Goal: Task Accomplishment & Management: Manage account settings

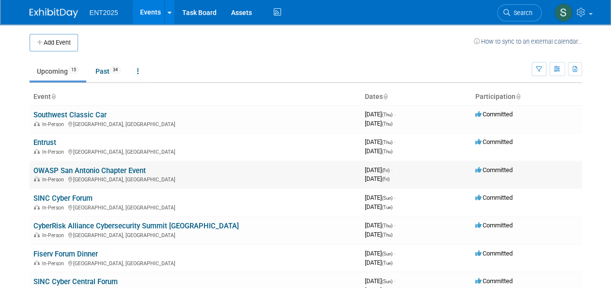
click at [111, 171] on link "OWASP San Antonio Chapter Event" at bounding box center [89, 170] width 112 height 9
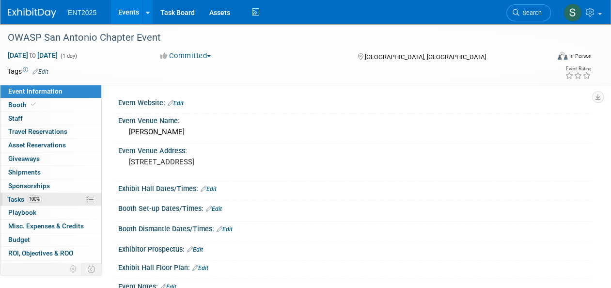
click at [20, 201] on span "Tasks 100%" at bounding box center [24, 199] width 35 height 8
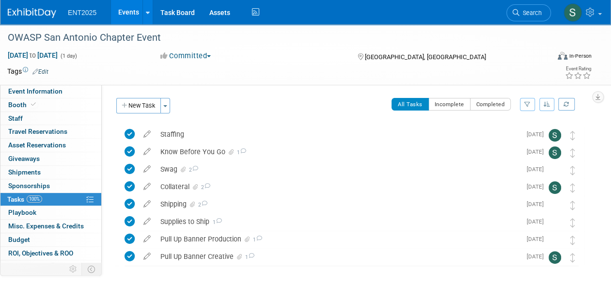
click at [127, 17] on link "Events" at bounding box center [128, 12] width 35 height 24
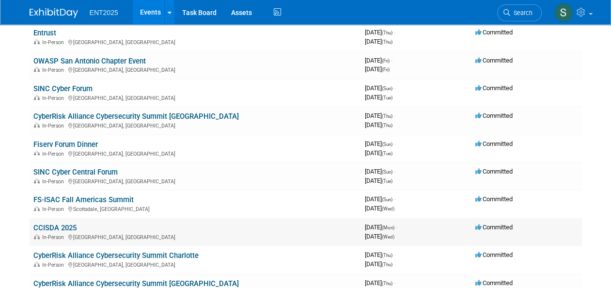
scroll to position [111, 0]
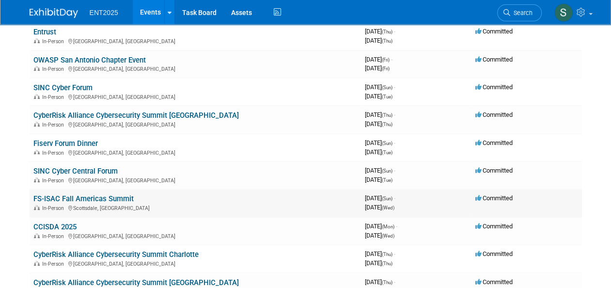
click at [98, 197] on link "FS-ISAC Fall Americas Summit" at bounding box center [83, 198] width 100 height 9
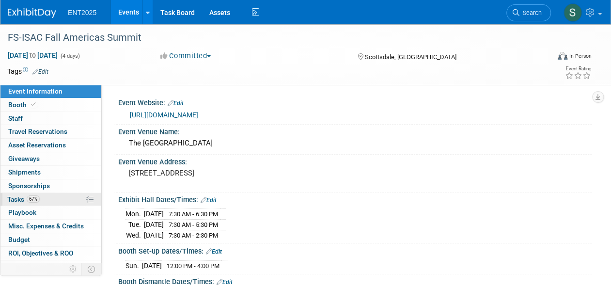
click at [11, 195] on span "Tasks 67%" at bounding box center [23, 199] width 32 height 8
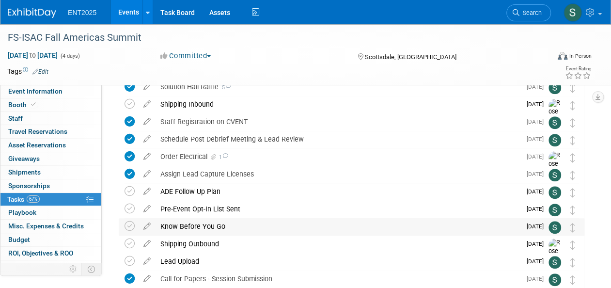
scroll to position [355, 0]
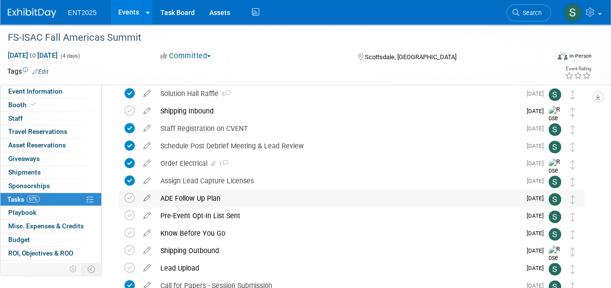
click at [194, 197] on div "ADE Follow Up Plan" at bounding box center [338, 198] width 365 height 16
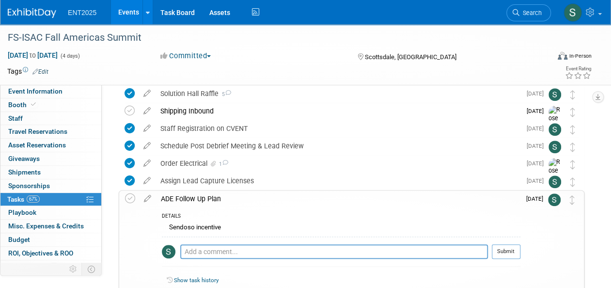
click at [148, 197] on icon at bounding box center [147, 196] width 17 height 12
select select "8"
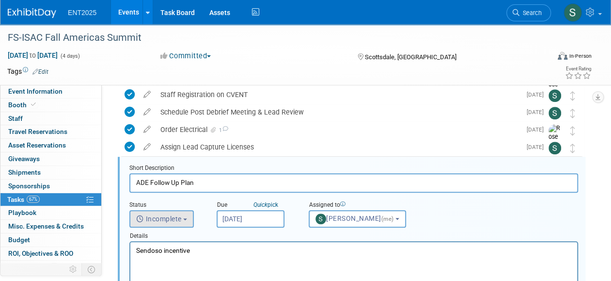
scroll to position [403, 0]
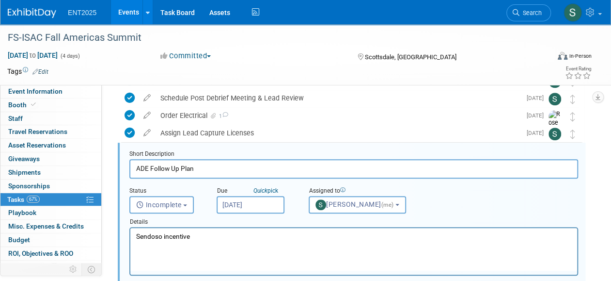
click at [251, 206] on input "[DATE]" at bounding box center [251, 204] width 68 height 17
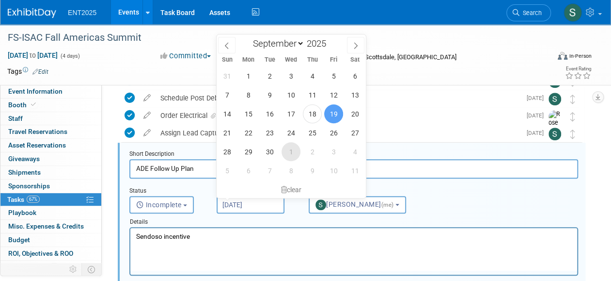
click at [291, 150] on span "1" at bounding box center [291, 151] width 19 height 19
type input "[DATE]"
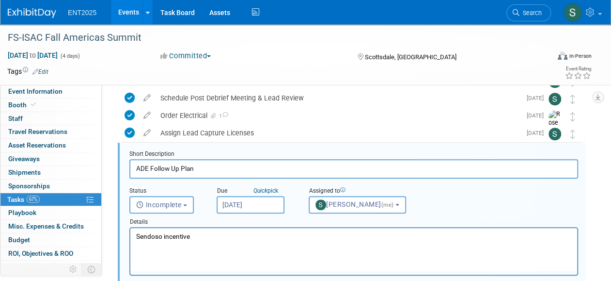
click at [204, 238] on p "Sendoso incentive" at bounding box center [354, 236] width 436 height 9
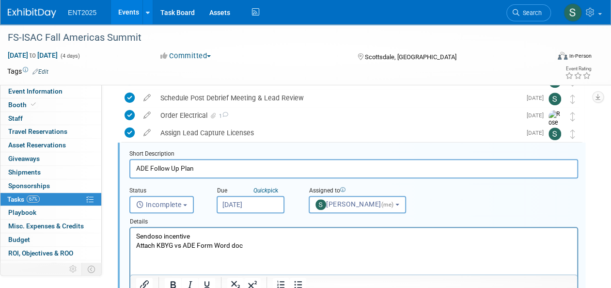
click at [605, 239] on div "Event Information Event Info Booth Booth 0 Staff 0 Staff 0 Travel Reservations …" at bounding box center [305, 107] width 611 height 972
click at [251, 246] on p "Attach KBYG vs ADE Form Word doc" at bounding box center [354, 245] width 436 height 9
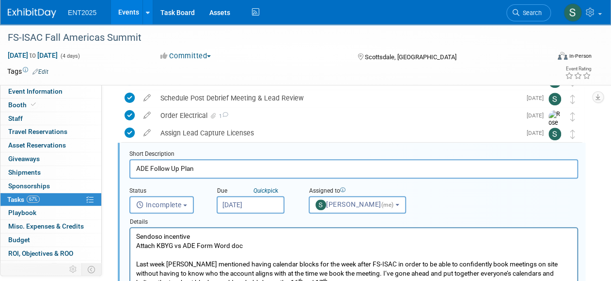
scroll to position [511, 0]
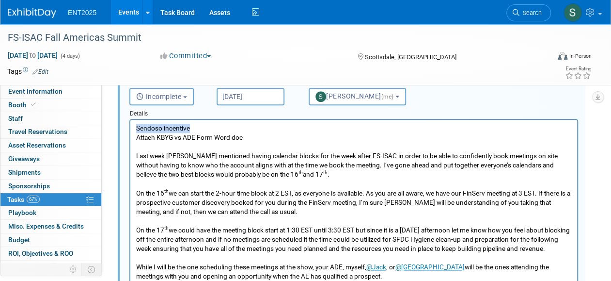
drag, startPoint x: 182, startPoint y: 135, endPoint x: 221, endPoint y: 158, distance: 45.2
click at [130, 128] on html "Sendoso incentive Attach KBYG vs ADE Form Word doc Last week [PERSON_NAME] ment…" at bounding box center [353, 200] width 447 height 161
click at [325, 187] on p "Last week [PERSON_NAME] mentioned having calendar blocks for the week after FS-…" at bounding box center [354, 183] width 436 height 65
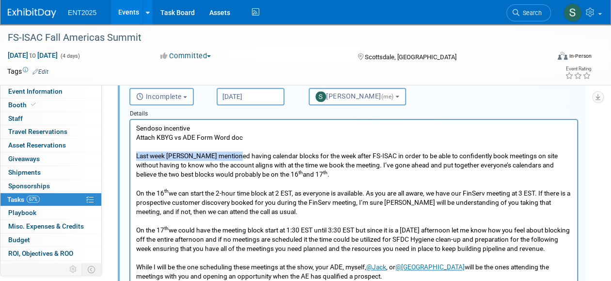
drag, startPoint x: 236, startPoint y: 157, endPoint x: 92, endPoint y: 159, distance: 144.5
click at [130, 159] on html "Sendoso incentive Attach KBYG vs ADE Form Word doc Last week [PERSON_NAME] ment…" at bounding box center [353, 200] width 447 height 161
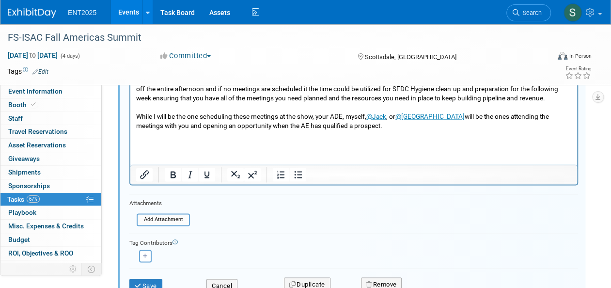
scroll to position [666, 0]
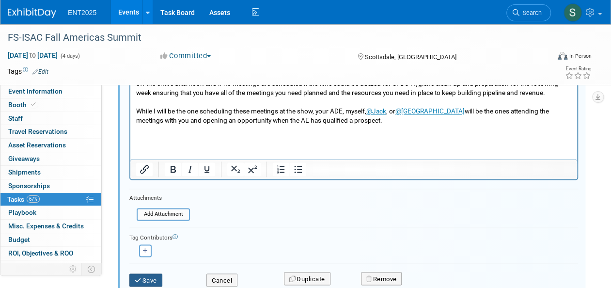
click at [144, 280] on button "Save" at bounding box center [145, 280] width 33 height 14
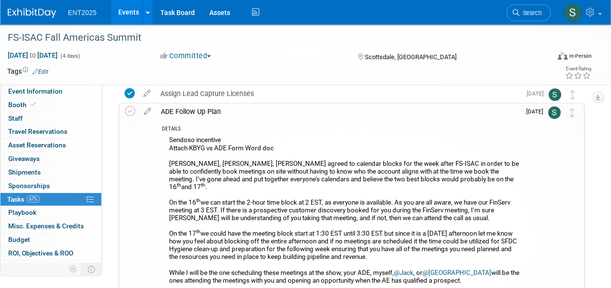
scroll to position [439, 0]
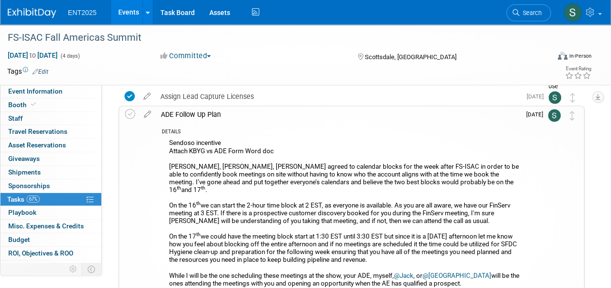
click at [203, 115] on div "ADE Follow Up Plan" at bounding box center [338, 114] width 364 height 16
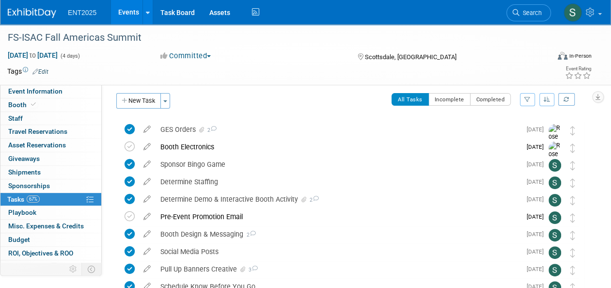
scroll to position [0, 0]
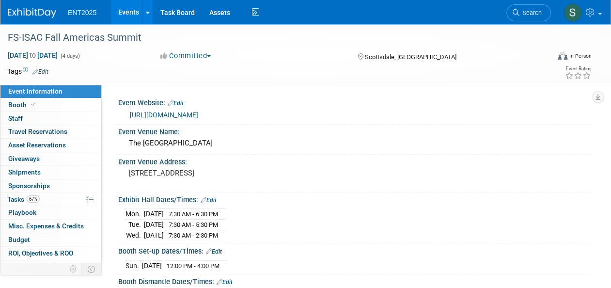
click at [36, 283] on div "Event Information Event Info Booth Booth 0 Staff 0 Staff 0 Travel Reservations …" at bounding box center [305, 269] width 611 height 491
click at [132, 15] on link "Events" at bounding box center [128, 12] width 35 height 24
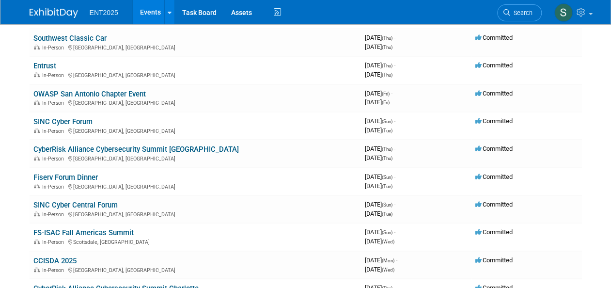
scroll to position [59, 0]
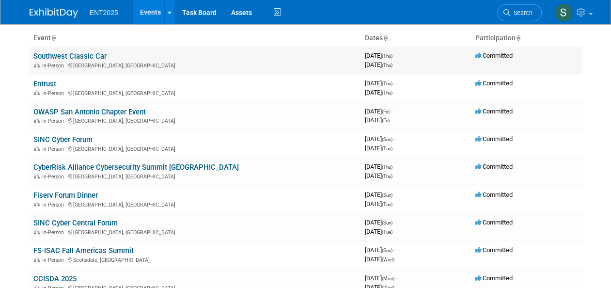
click at [70, 57] on link "Southwest Classic Car" at bounding box center [69, 56] width 73 height 9
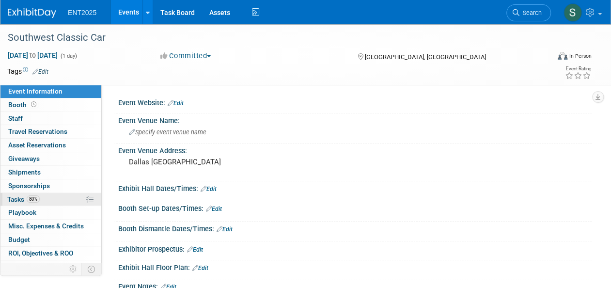
click at [17, 197] on span "Tasks 80%" at bounding box center [23, 199] width 32 height 8
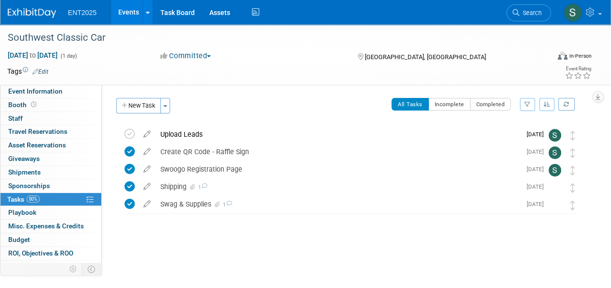
click at [128, 15] on link "Events" at bounding box center [128, 12] width 35 height 24
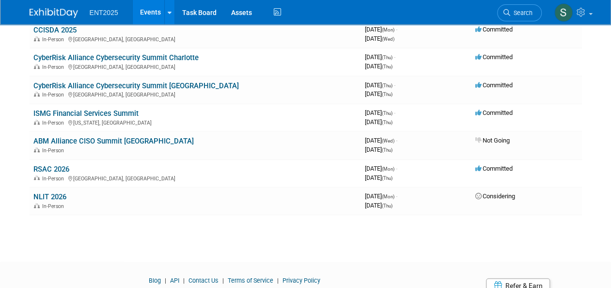
scroll to position [309, 0]
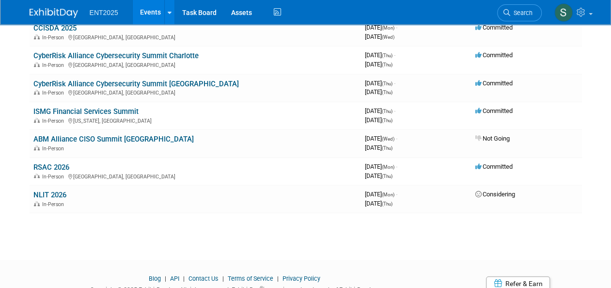
click at [98, 109] on link "ISMG Financial Services Summit" at bounding box center [85, 111] width 105 height 9
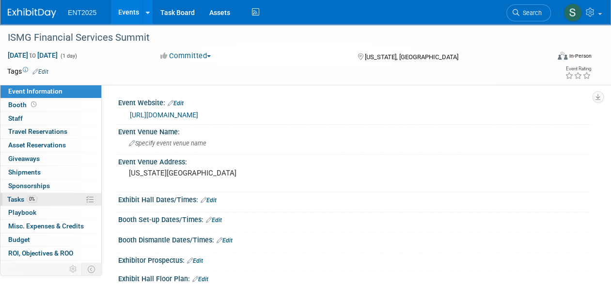
click at [15, 198] on span "Tasks 0%" at bounding box center [22, 199] width 30 height 8
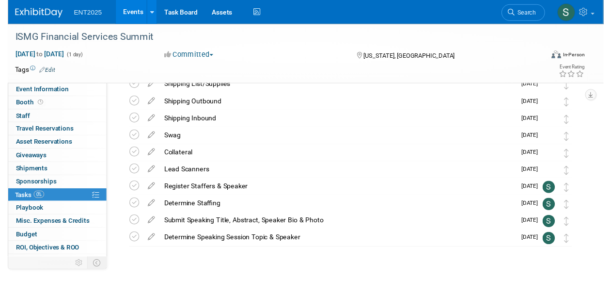
scroll to position [137, 0]
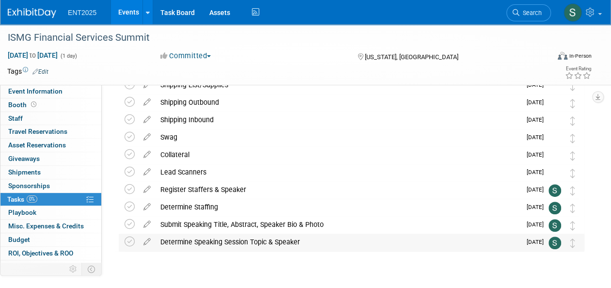
click at [256, 242] on div "Determine Speaking Session Topic & Speaker" at bounding box center [338, 242] width 365 height 16
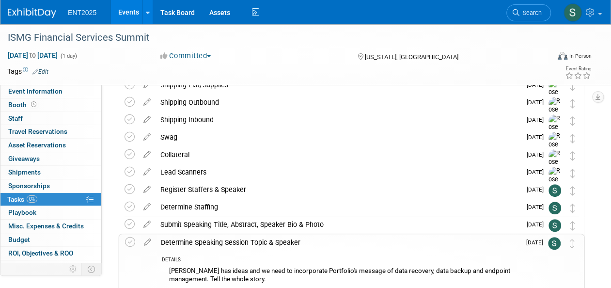
click at [146, 242] on icon at bounding box center [147, 240] width 17 height 12
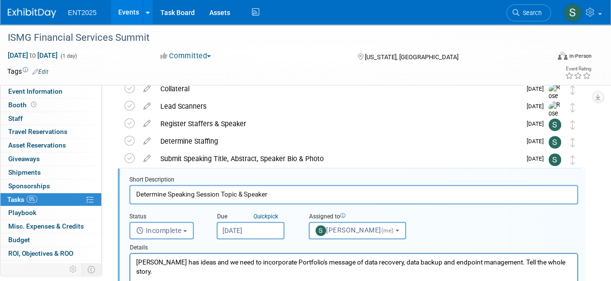
scroll to position [228, 0]
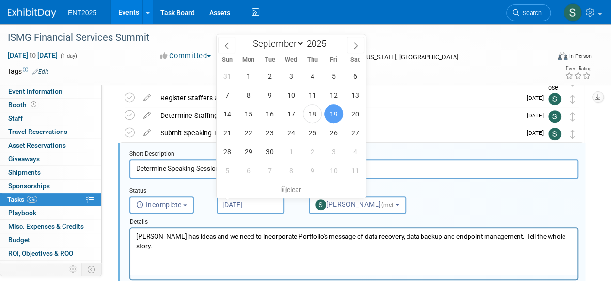
click at [264, 202] on input "[DATE]" at bounding box center [251, 204] width 68 height 17
click at [271, 134] on span "23" at bounding box center [269, 132] width 19 height 19
type input "Sep 23, 2025"
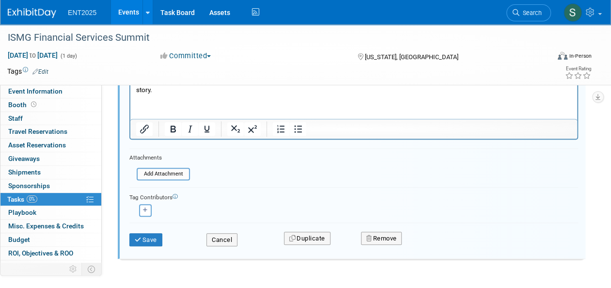
scroll to position [384, 0]
click at [140, 238] on icon "submit" at bounding box center [139, 239] width 8 height 6
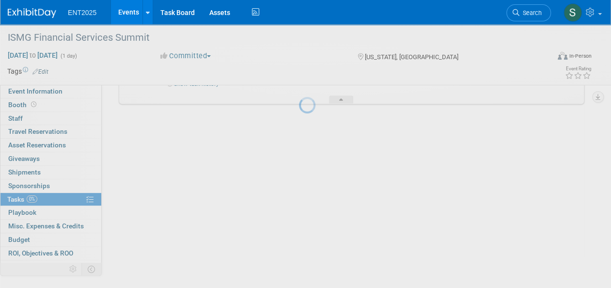
scroll to position [259, 0]
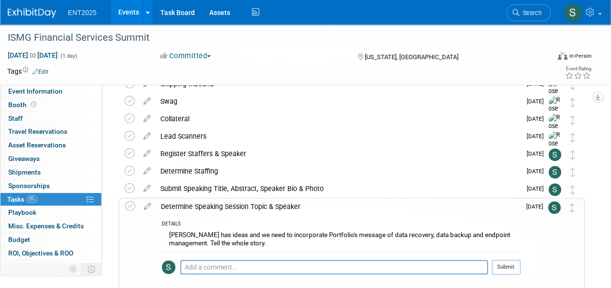
click at [254, 208] on div "Determine Speaking Session Topic & Speaker" at bounding box center [338, 206] width 364 height 16
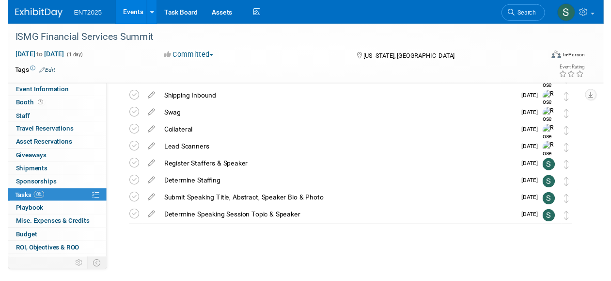
scroll to position [158, 0]
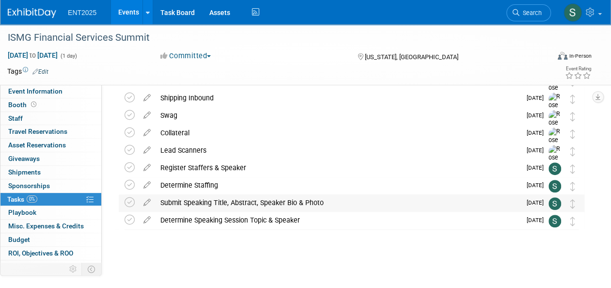
click at [239, 200] on div "Submit Speaking Title, Abstract, Speaker Bio & Photo" at bounding box center [338, 202] width 365 height 16
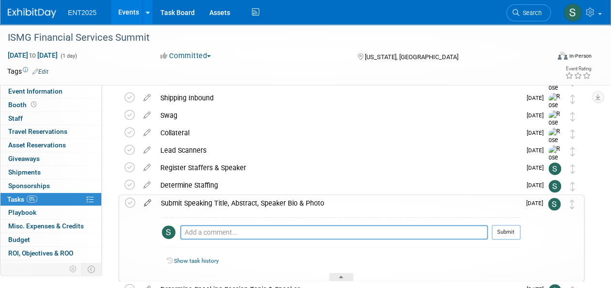
click at [147, 203] on icon at bounding box center [147, 201] width 17 height 12
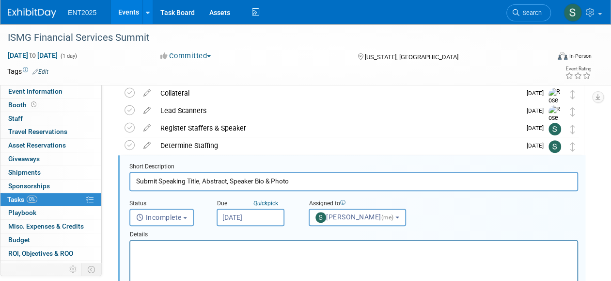
scroll to position [211, 0]
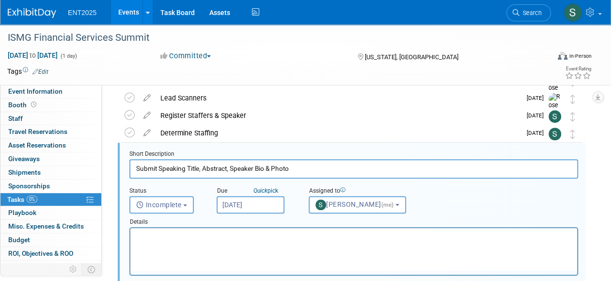
click at [262, 206] on input "Sep 25, 2025" at bounding box center [251, 204] width 68 height 17
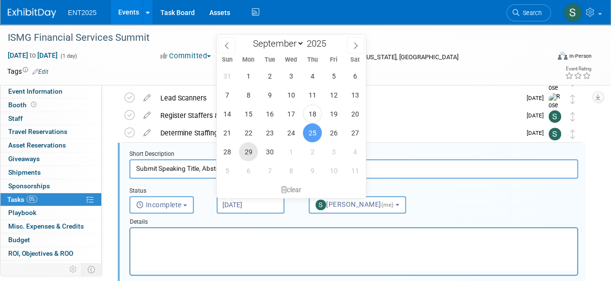
click at [251, 152] on span "29" at bounding box center [248, 151] width 19 height 19
type input "Sep 29, 2025"
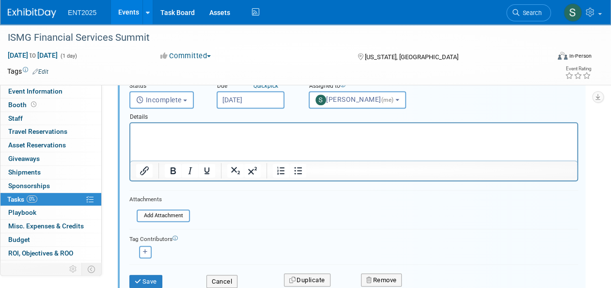
scroll to position [317, 0]
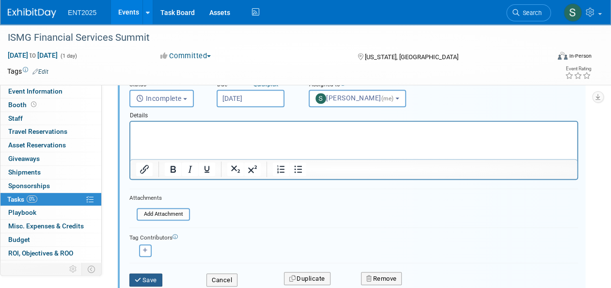
click at [158, 278] on button "Save" at bounding box center [145, 280] width 33 height 14
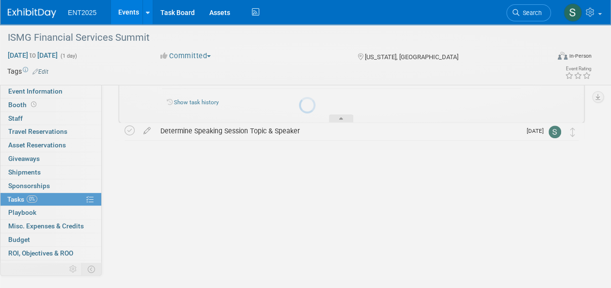
scroll to position [228, 0]
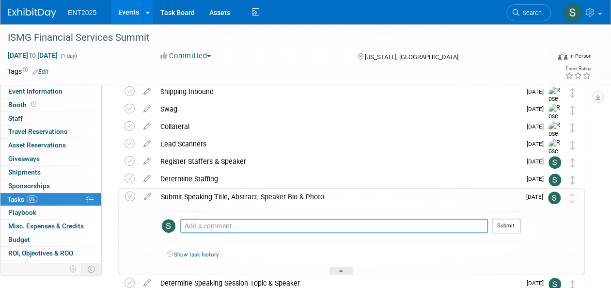
click at [253, 195] on div "Submit Speaking Title, Abstract, Speaker Bio & Photo" at bounding box center [338, 197] width 364 height 16
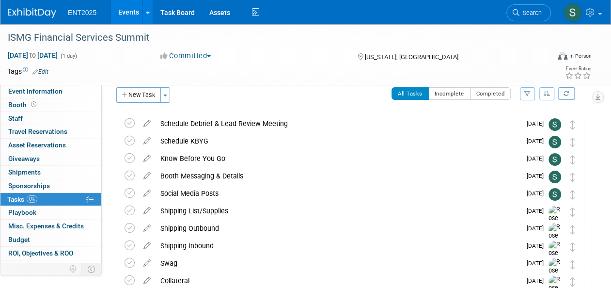
scroll to position [0, 0]
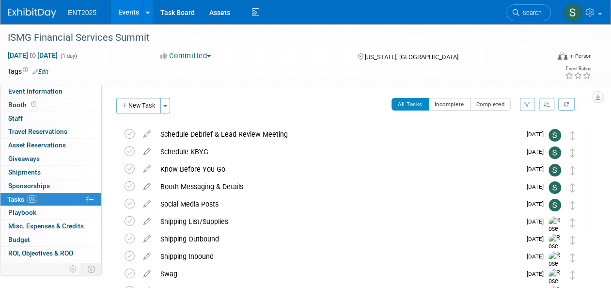
click at [128, 11] on link "Events" at bounding box center [128, 12] width 35 height 24
